Goal: Task Accomplishment & Management: Manage account settings

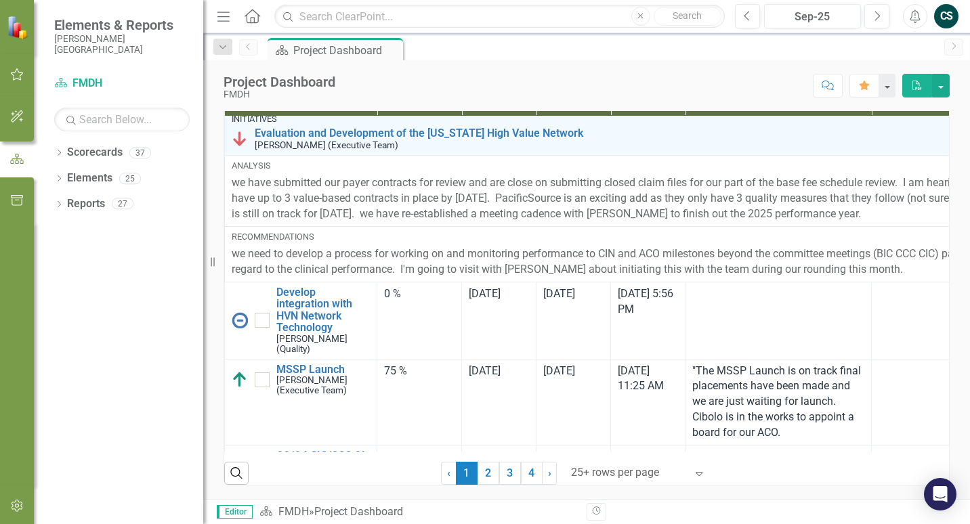
scroll to position [68, 0]
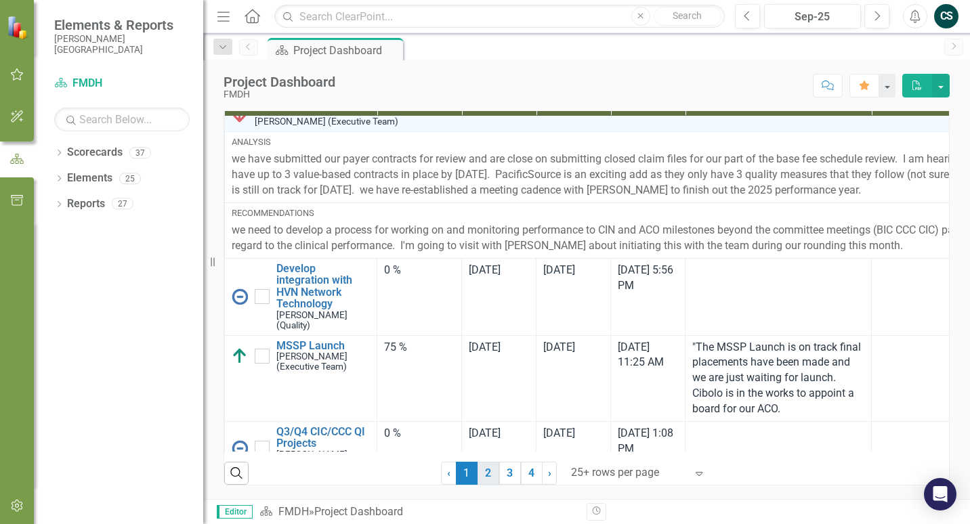
click at [486, 474] on link "2" at bounding box center [489, 473] width 22 height 23
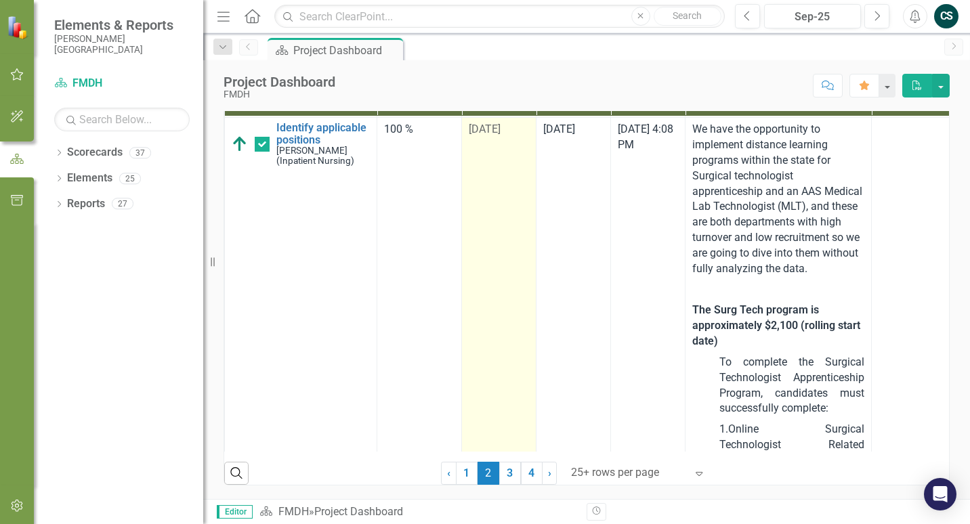
checkbox input "true"
checkbox input "false"
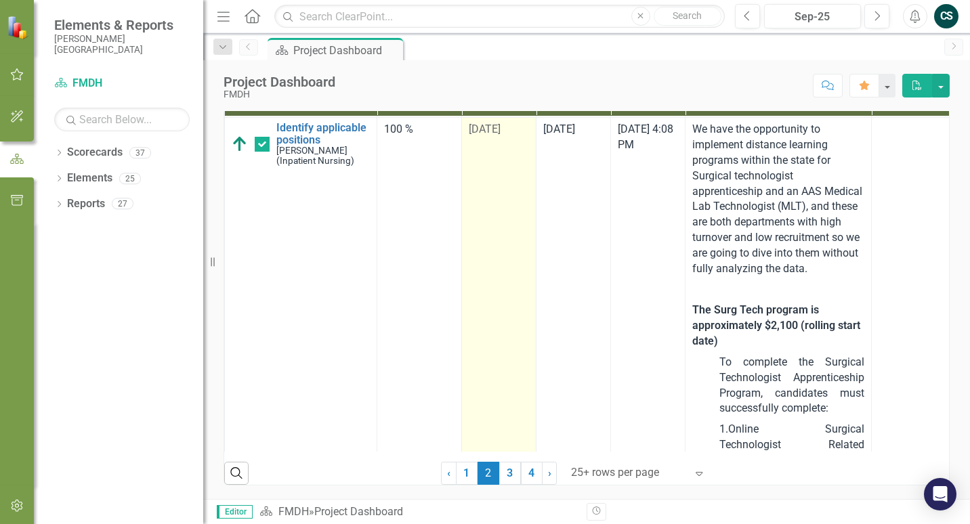
checkbox input "false"
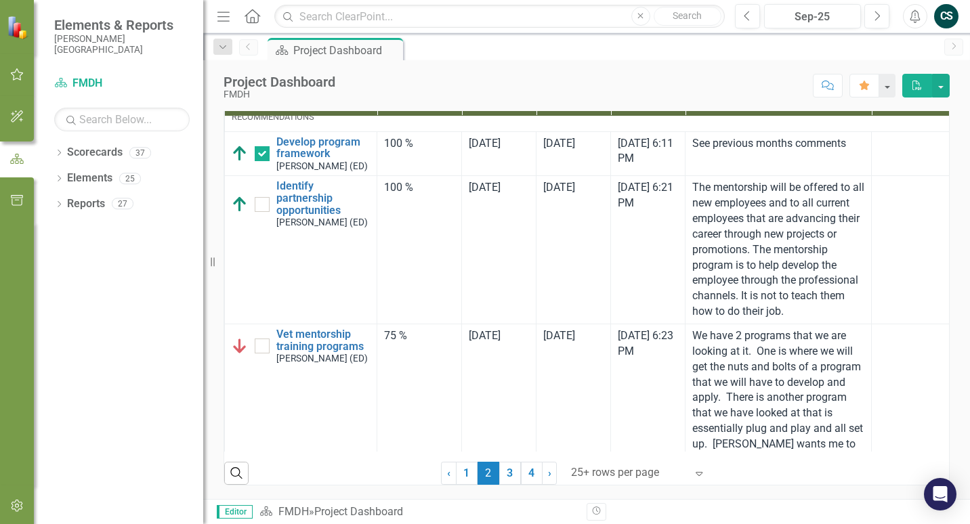
scroll to position [3388, 0]
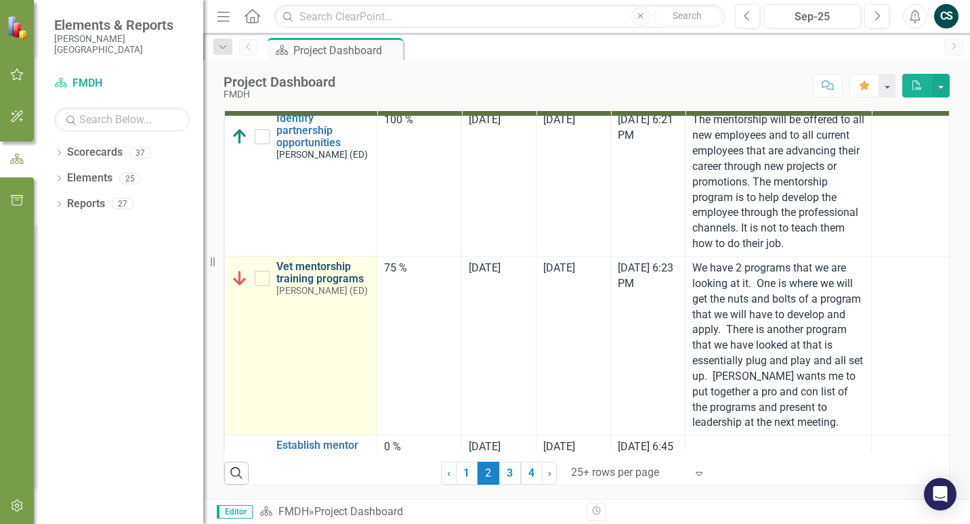
click at [309, 285] on link "Vet mentorship training programs" at bounding box center [322, 273] width 93 height 24
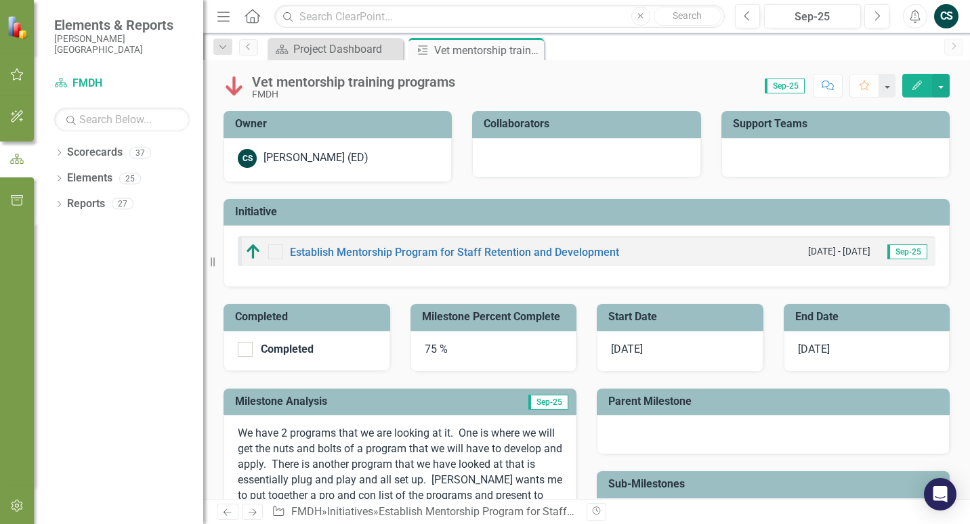
click at [811, 352] on span "[DATE]" at bounding box center [814, 349] width 32 height 13
click at [811, 349] on span "[DATE]" at bounding box center [814, 349] width 32 height 13
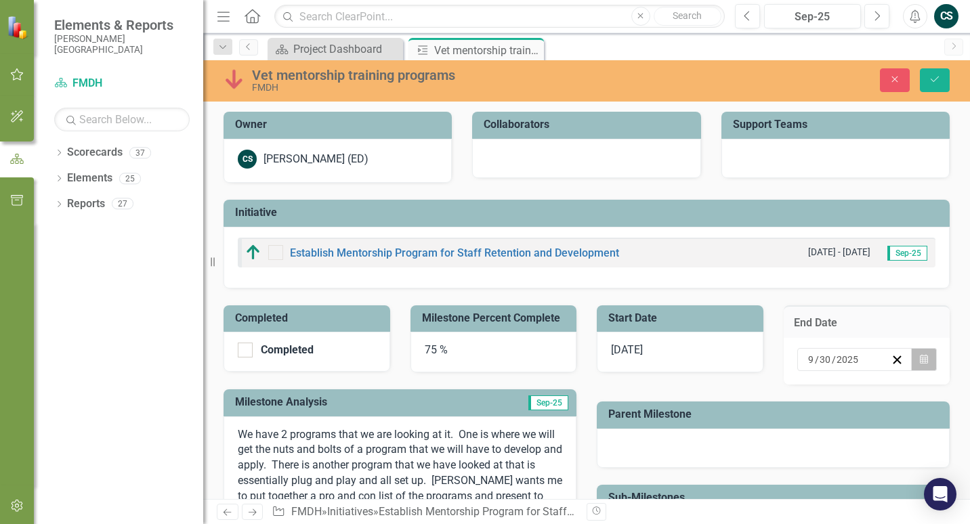
click at [920, 360] on icon "Calendar" at bounding box center [924, 359] width 8 height 9
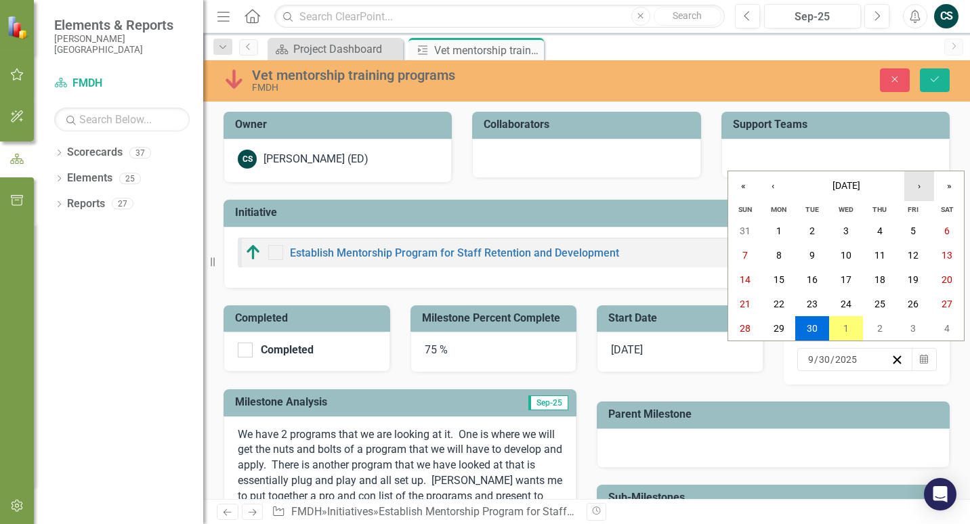
click at [919, 182] on button "›" at bounding box center [919, 186] width 30 height 30
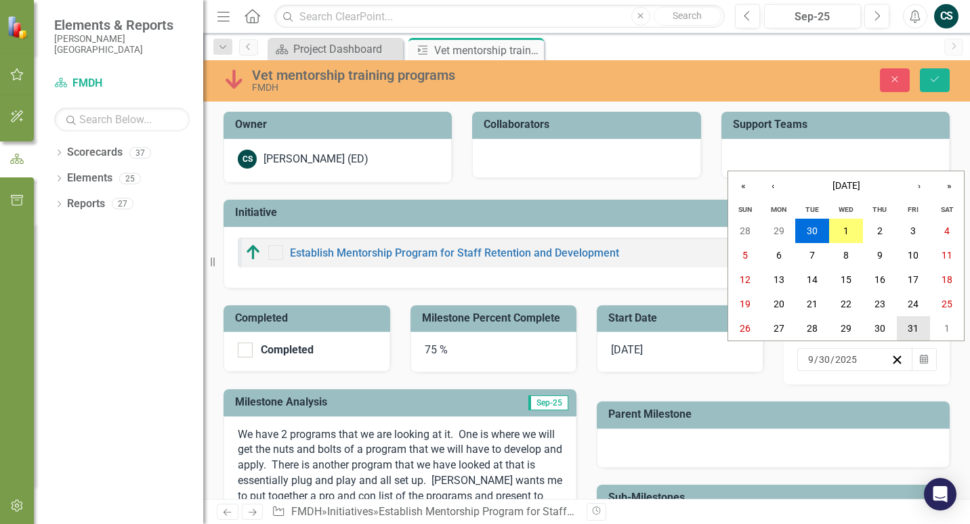
click at [902, 327] on button "31" at bounding box center [914, 328] width 34 height 24
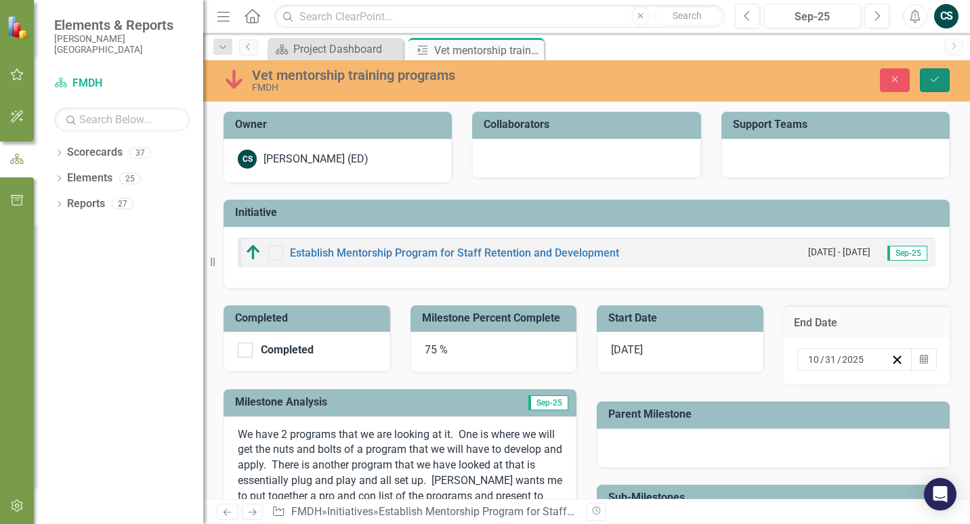
click at [936, 75] on icon "Save" at bounding box center [935, 79] width 12 height 9
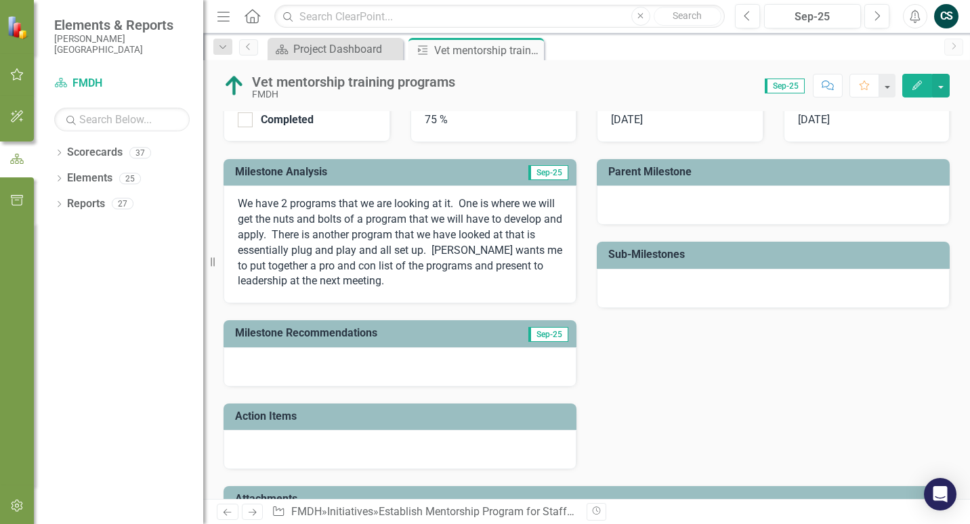
scroll to position [271, 0]
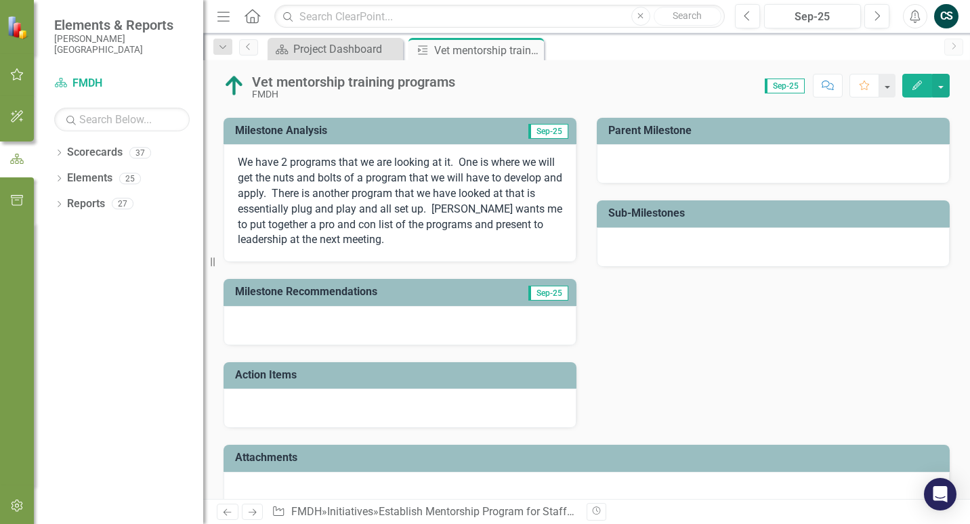
click at [920, 87] on icon "Edit" at bounding box center [917, 85] width 12 height 9
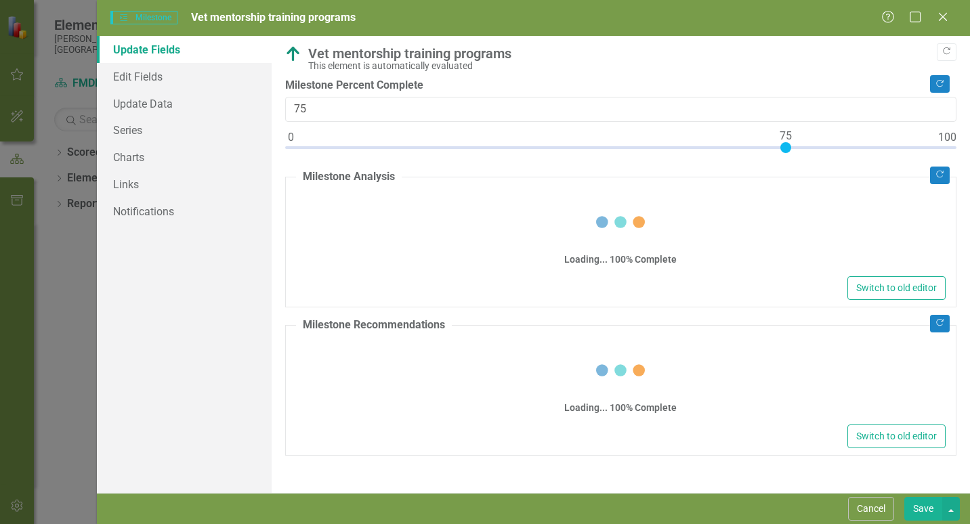
click at [373, 209] on div "Loading... 100% Complete" at bounding box center [621, 232] width 650 height 81
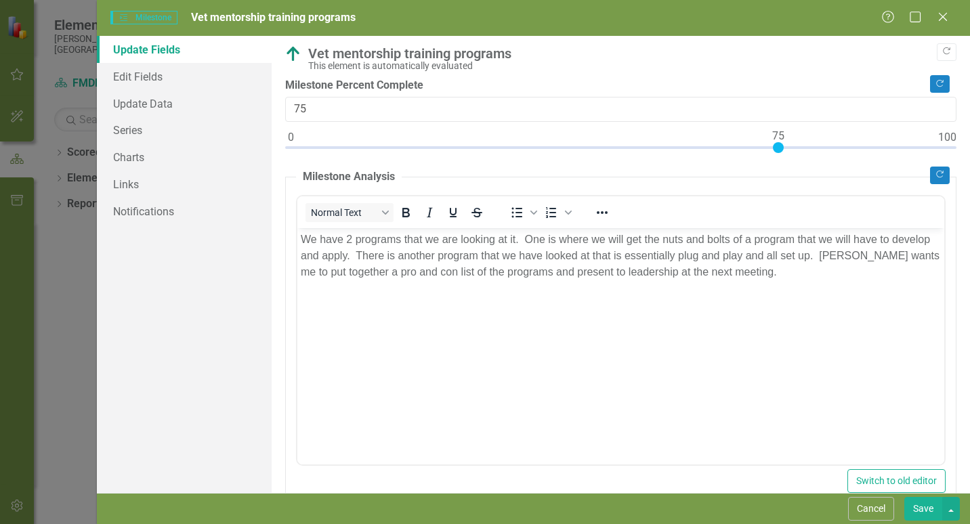
scroll to position [0, 0]
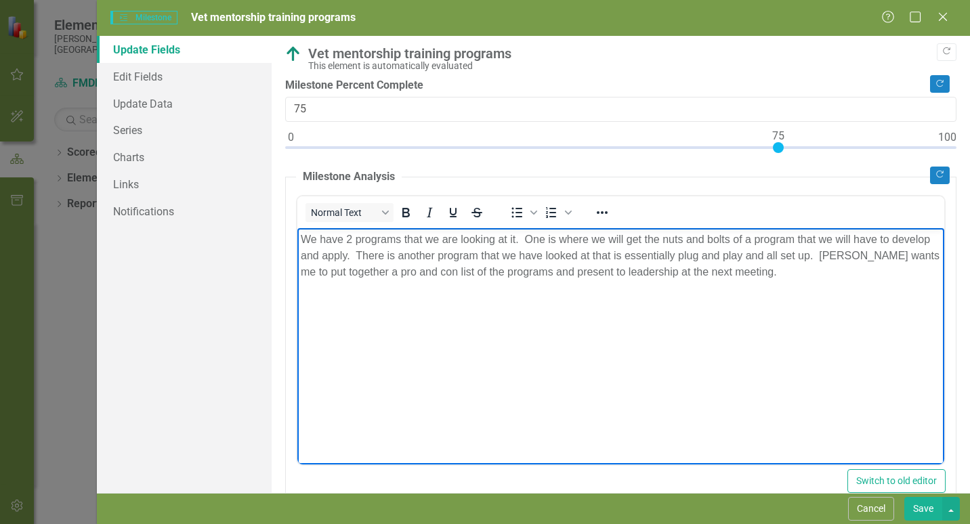
click at [810, 272] on p "We have 2 programs that we are looking at it. One is where we will get the nuts…" at bounding box center [620, 255] width 640 height 49
click at [931, 504] on button "Save" at bounding box center [923, 509] width 38 height 24
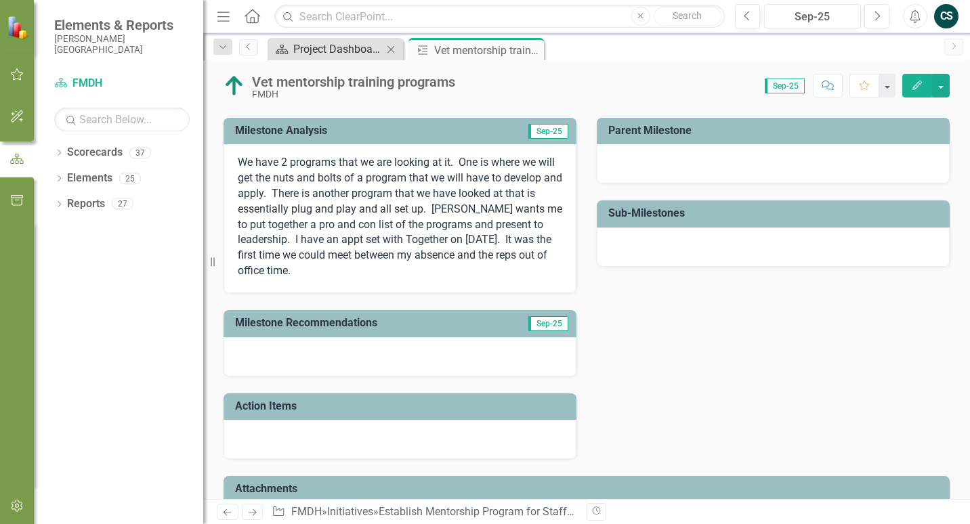
click at [320, 54] on div "Project Dashboard" at bounding box center [337, 49] width 89 height 17
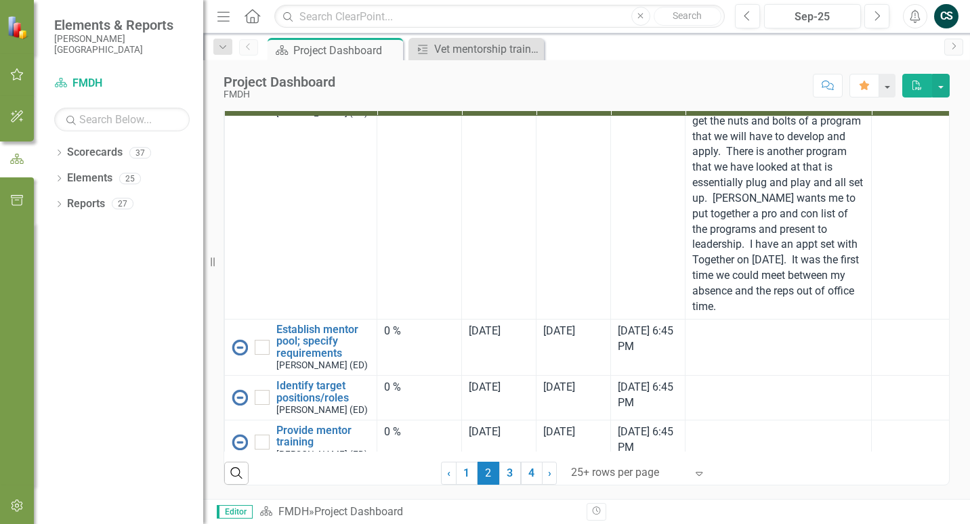
scroll to position [3756, 0]
